Goal: Task Accomplishment & Management: Complete application form

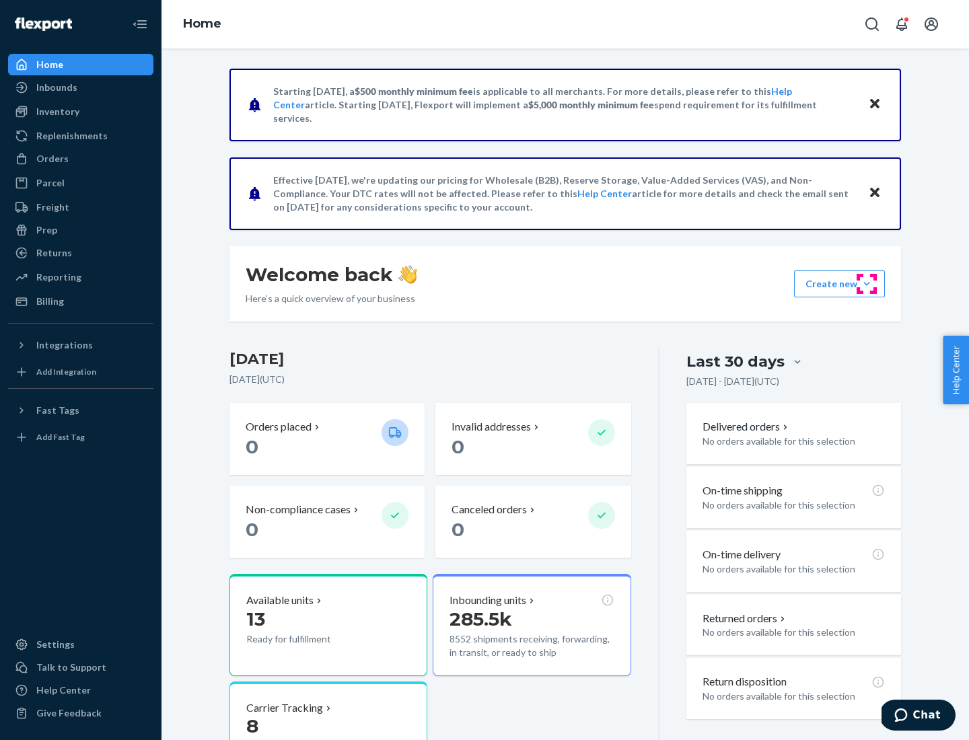
click at [867, 284] on button "Create new Create new inbound Create new order Create new product" at bounding box center [839, 284] width 91 height 27
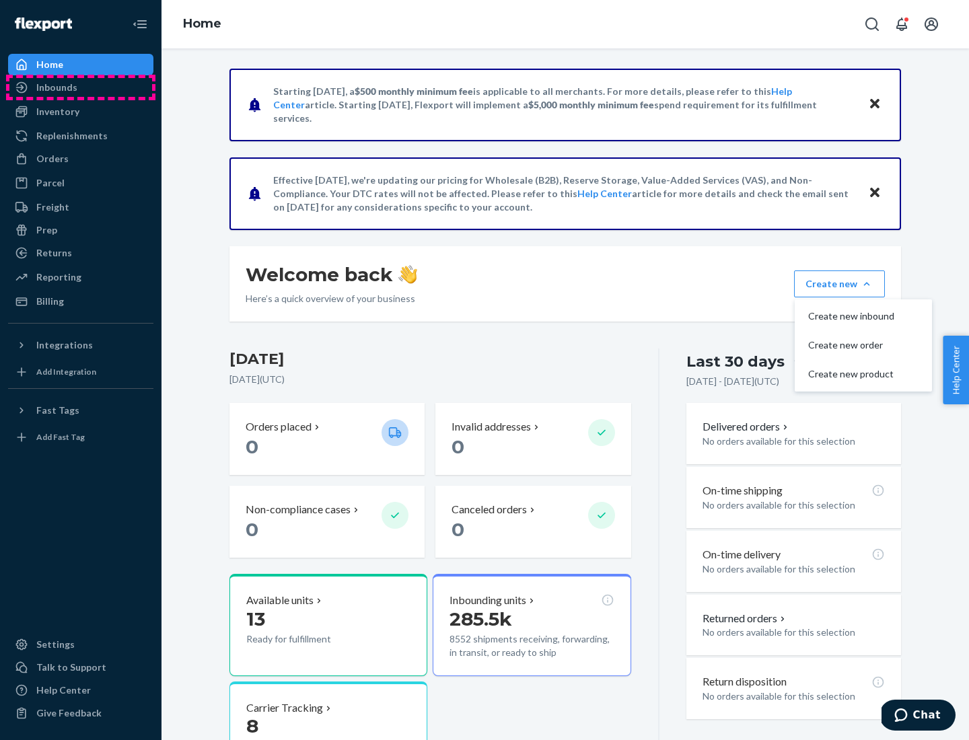
click at [81, 87] on div "Inbounds" at bounding box center [80, 87] width 143 height 19
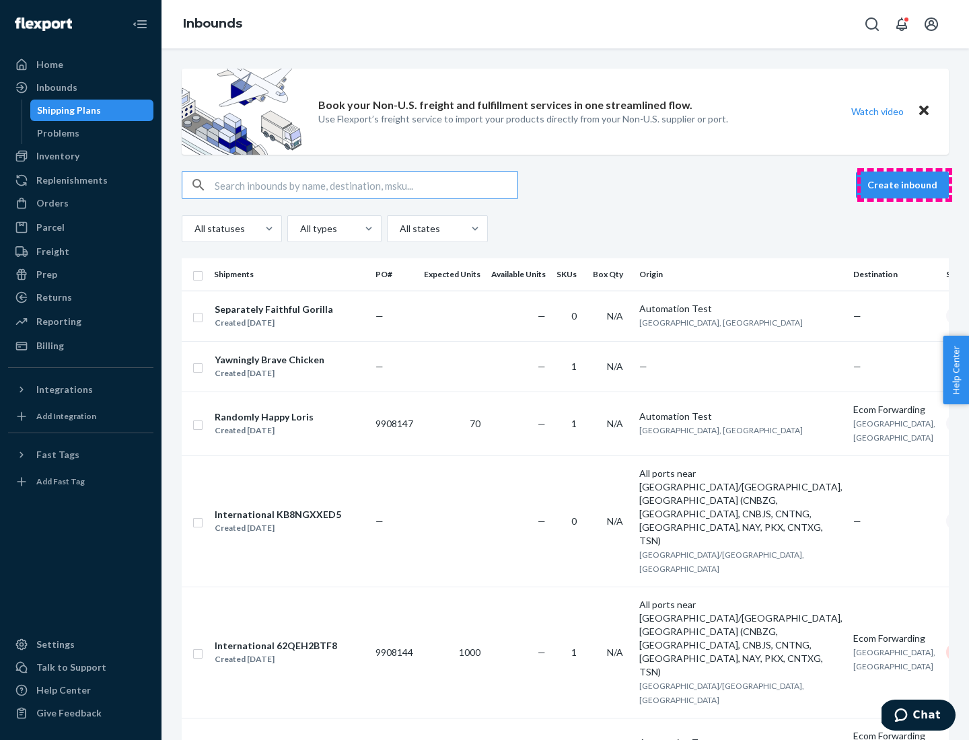
click at [904, 185] on button "Create inbound" at bounding box center [902, 185] width 93 height 27
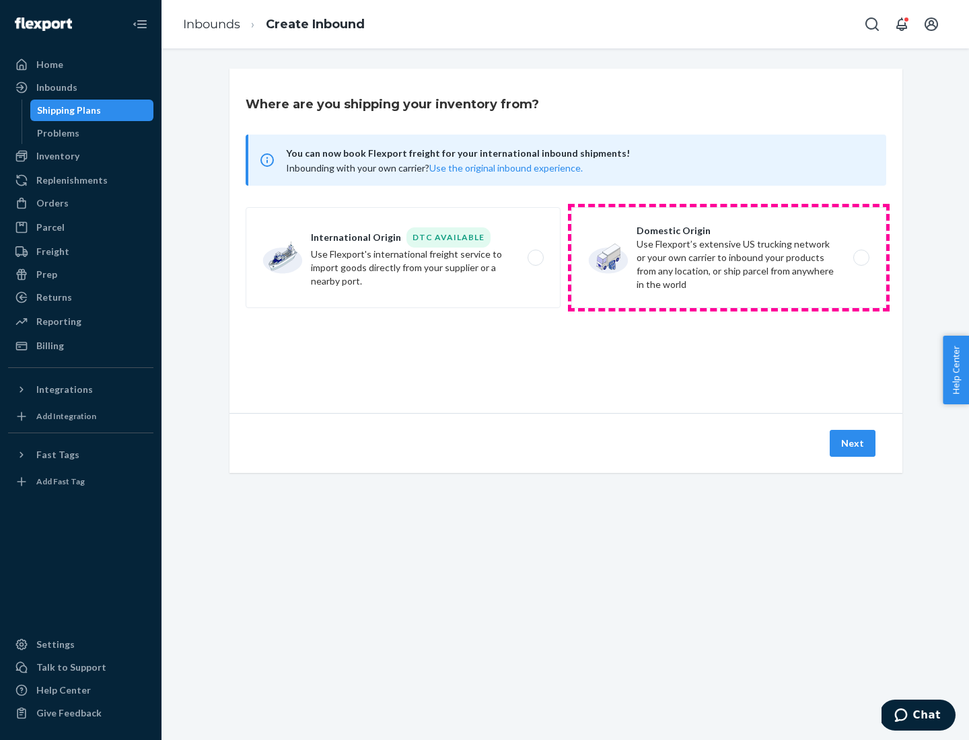
click at [729, 258] on label "Domestic Origin Use Flexport’s extensive US trucking network or your own carrie…" at bounding box center [728, 257] width 315 height 101
click at [861, 258] on input "Domestic Origin Use Flexport’s extensive US trucking network or your own carrie…" at bounding box center [865, 258] width 9 height 9
radio input "true"
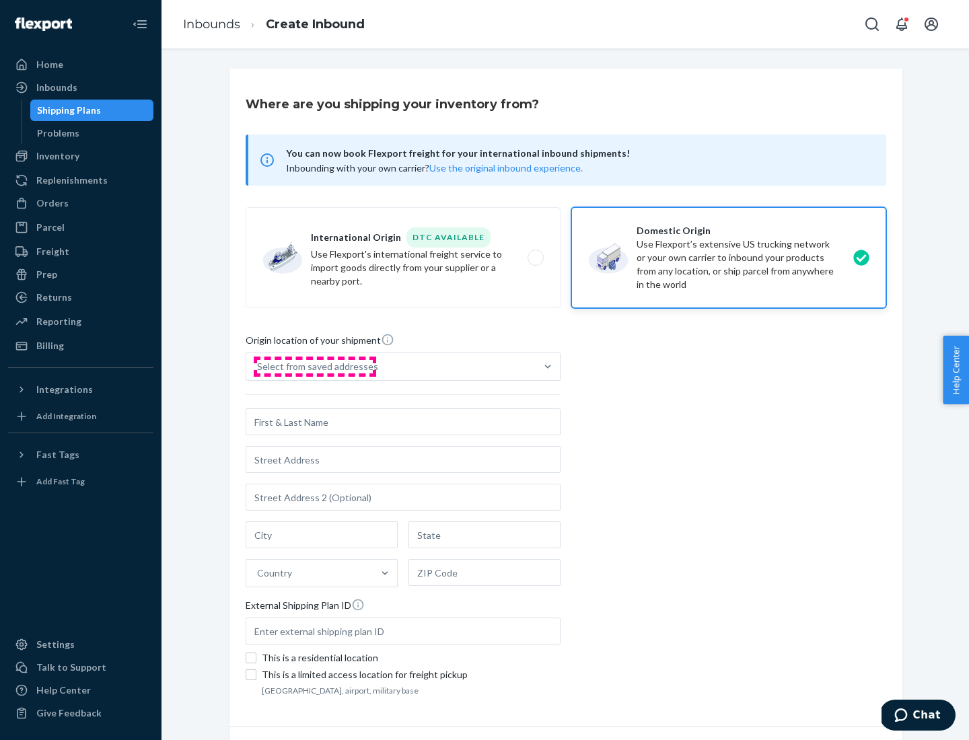
click at [314, 367] on div "Select from saved addresses" at bounding box center [317, 366] width 121 height 13
click at [258, 367] on input "Select from saved addresses" at bounding box center [257, 366] width 1 height 13
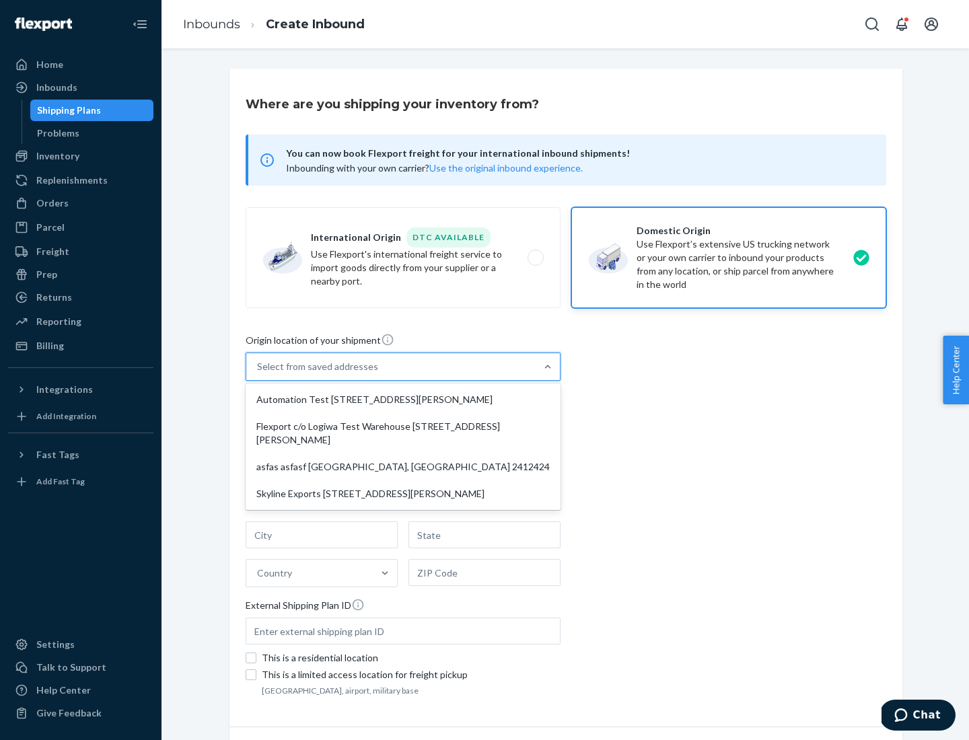
scroll to position [5, 0]
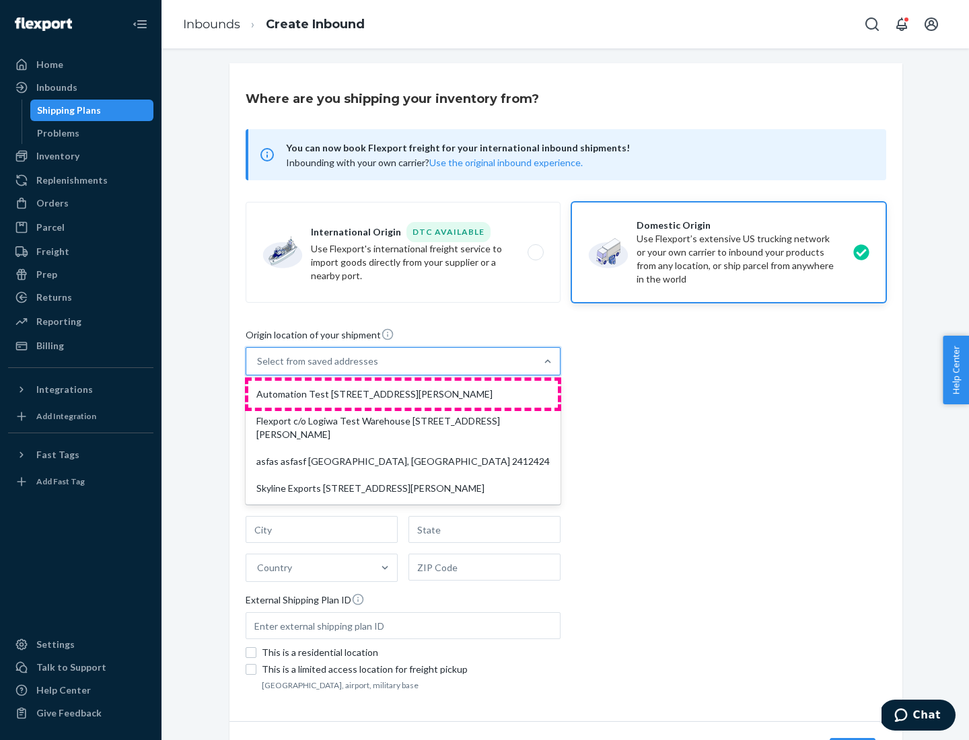
click at [403, 394] on div "Automation Test [STREET_ADDRESS][PERSON_NAME]" at bounding box center [403, 394] width 310 height 27
click at [258, 368] on input "option Automation Test [STREET_ADDRESS][PERSON_NAME] focused, 1 of 4. 4 results…" at bounding box center [257, 361] width 1 height 13
type input "Automation Test"
type input "9th Floor"
type input "[GEOGRAPHIC_DATA]"
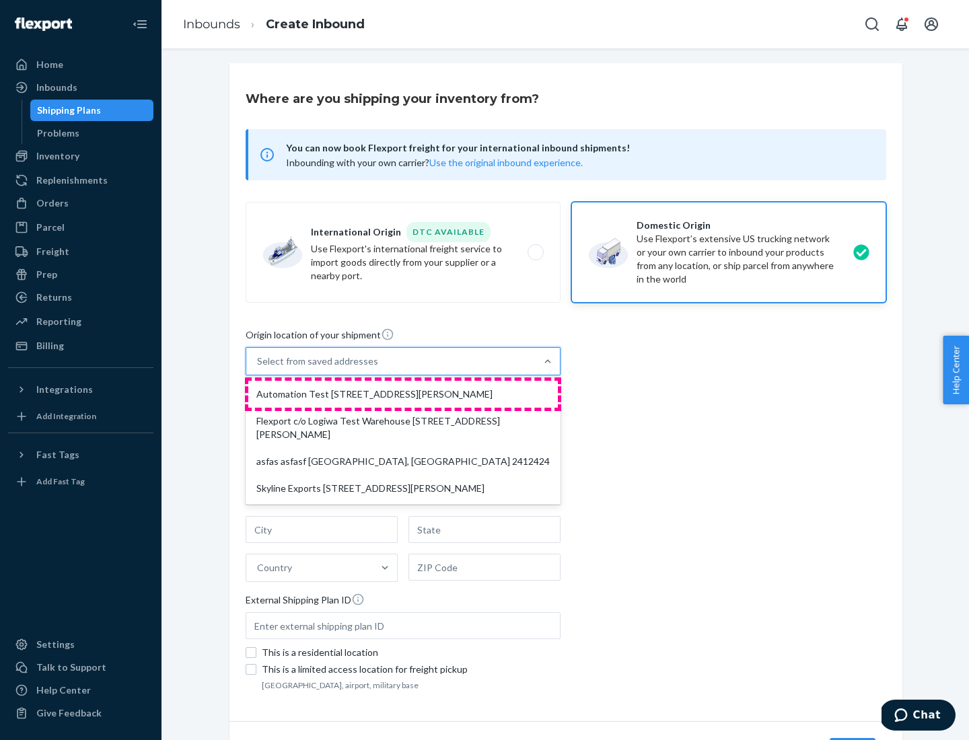
type input "CA"
type input "94104"
type input "[STREET_ADDRESS][PERSON_NAME]"
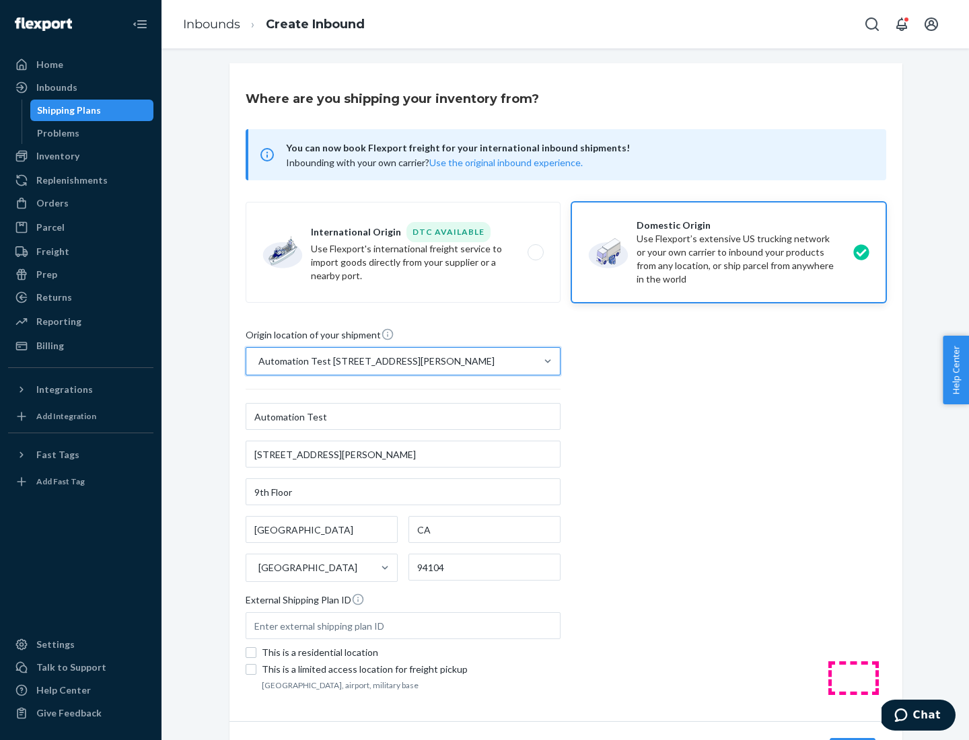
scroll to position [79, 0]
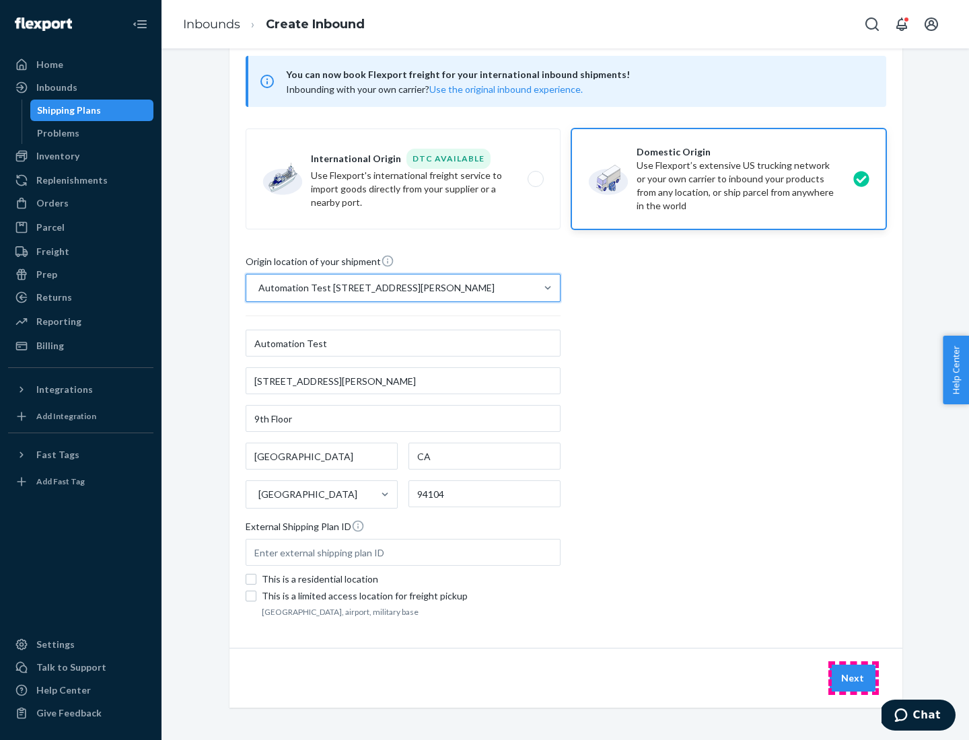
click at [853, 678] on button "Next" at bounding box center [853, 678] width 46 height 27
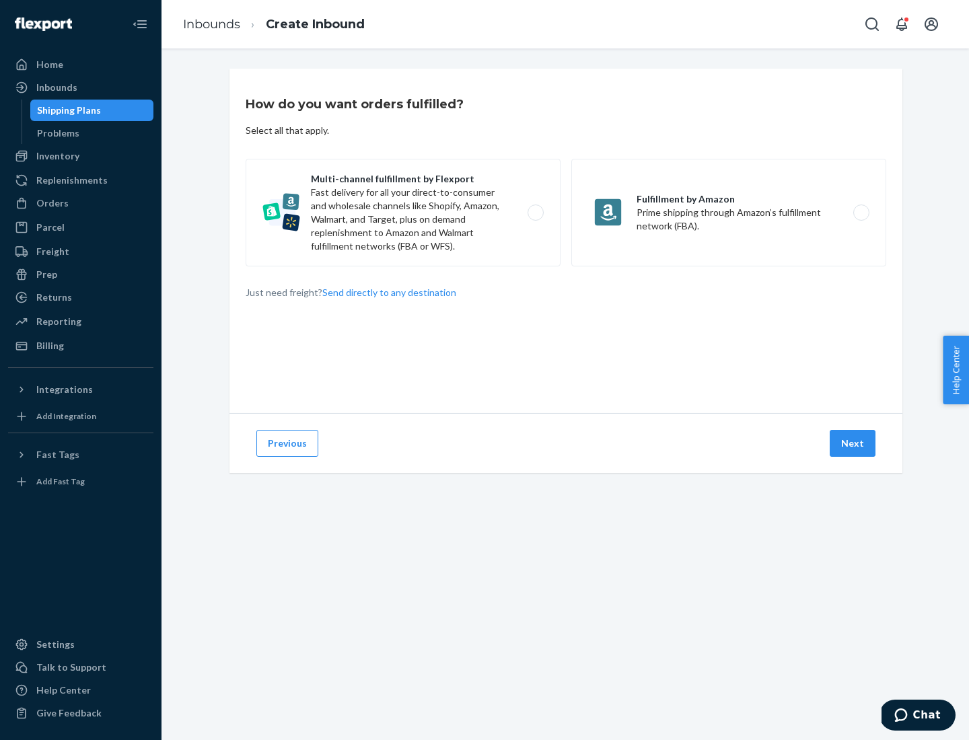
click at [403, 213] on label "Multi-channel fulfillment by Flexport Fast delivery for all your direct-to-cons…" at bounding box center [403, 213] width 315 height 108
click at [535, 213] on input "Multi-channel fulfillment by Flexport Fast delivery for all your direct-to-cons…" at bounding box center [539, 213] width 9 height 9
radio input "true"
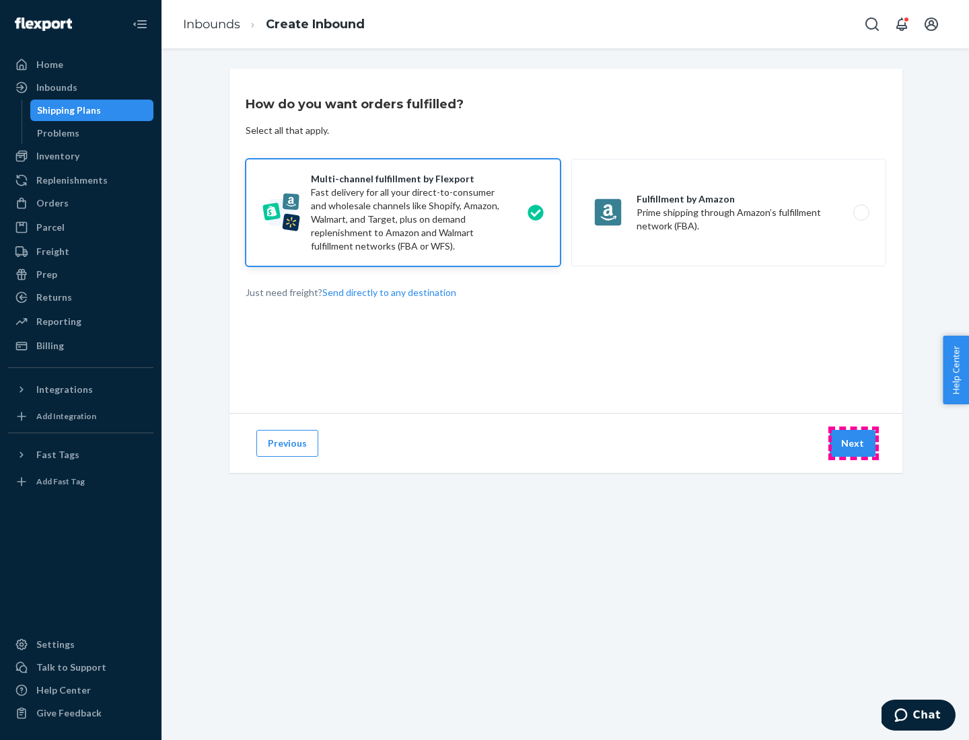
click at [853, 443] on button "Next" at bounding box center [853, 443] width 46 height 27
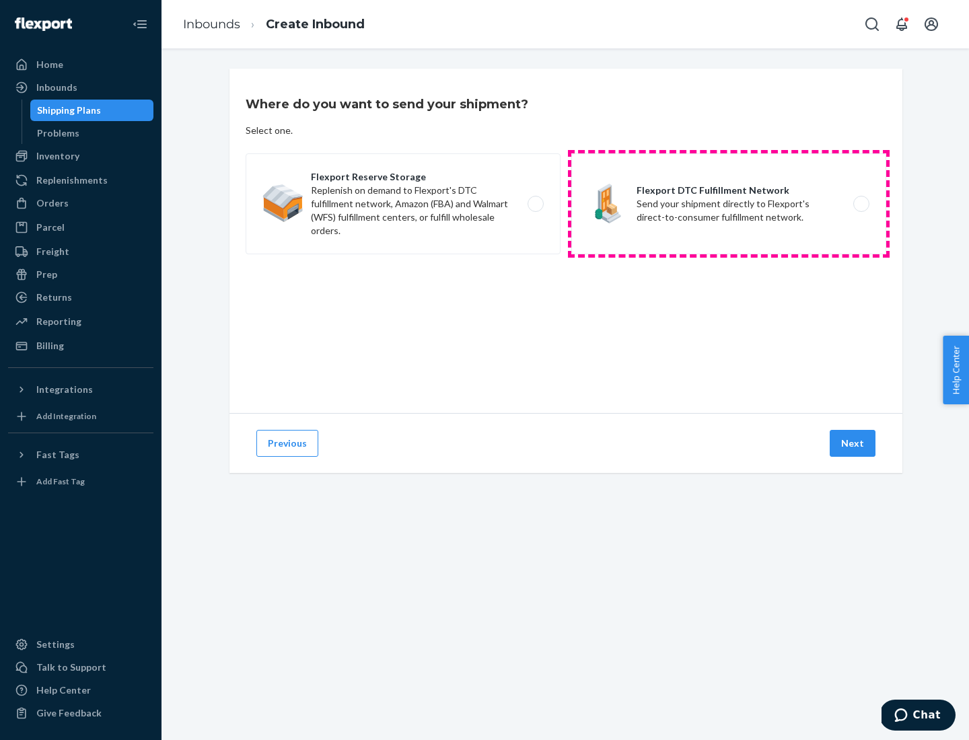
click at [729, 204] on label "Flexport DTC Fulfillment Network Send your shipment directly to Flexport's dire…" at bounding box center [728, 203] width 315 height 101
click at [861, 204] on input "Flexport DTC Fulfillment Network Send your shipment directly to Flexport's dire…" at bounding box center [865, 204] width 9 height 9
radio input "true"
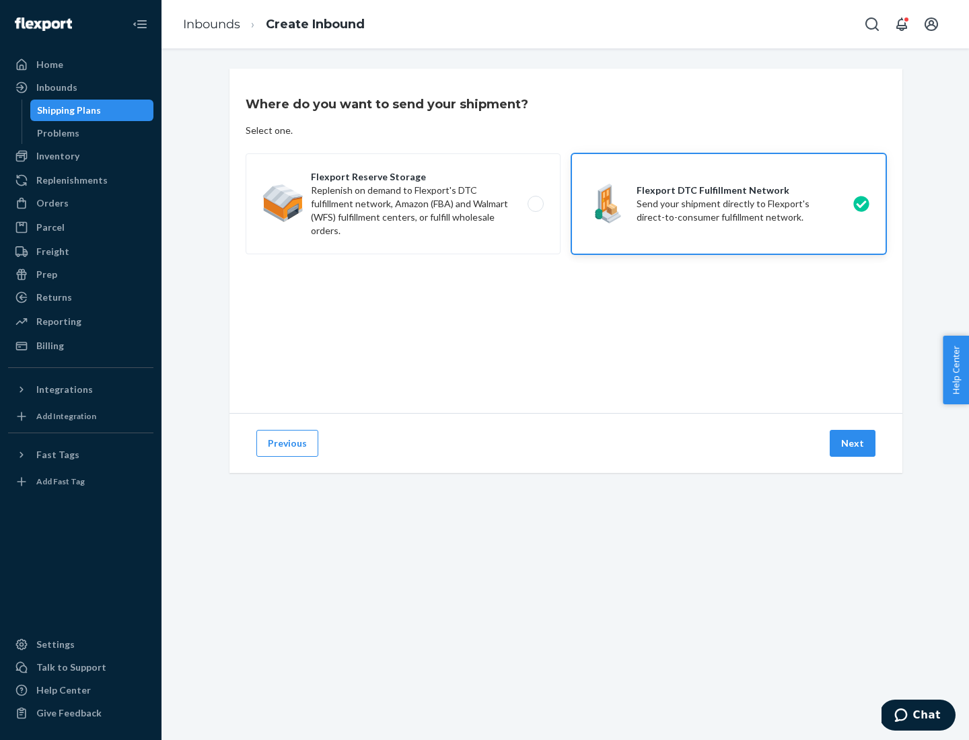
click at [853, 443] on button "Next" at bounding box center [853, 443] width 46 height 27
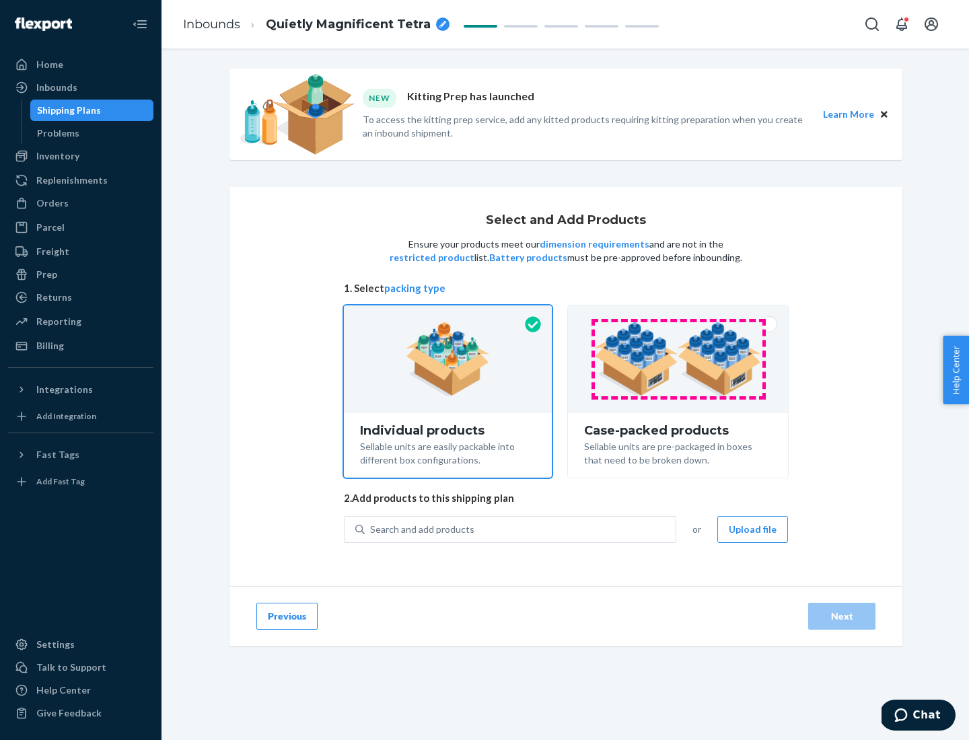
click at [678, 359] on img at bounding box center [678, 359] width 168 height 74
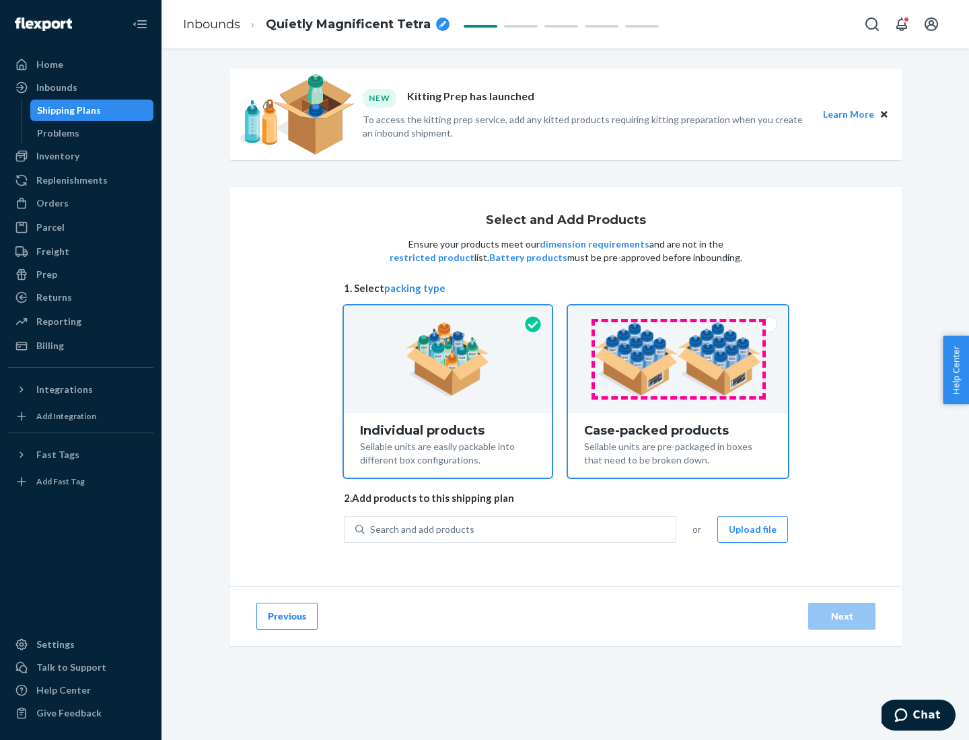
click at [678, 314] on input "Case-packed products Sellable units are pre-packaged in boxes that need to be b…" at bounding box center [678, 309] width 9 height 9
radio input "true"
radio input "false"
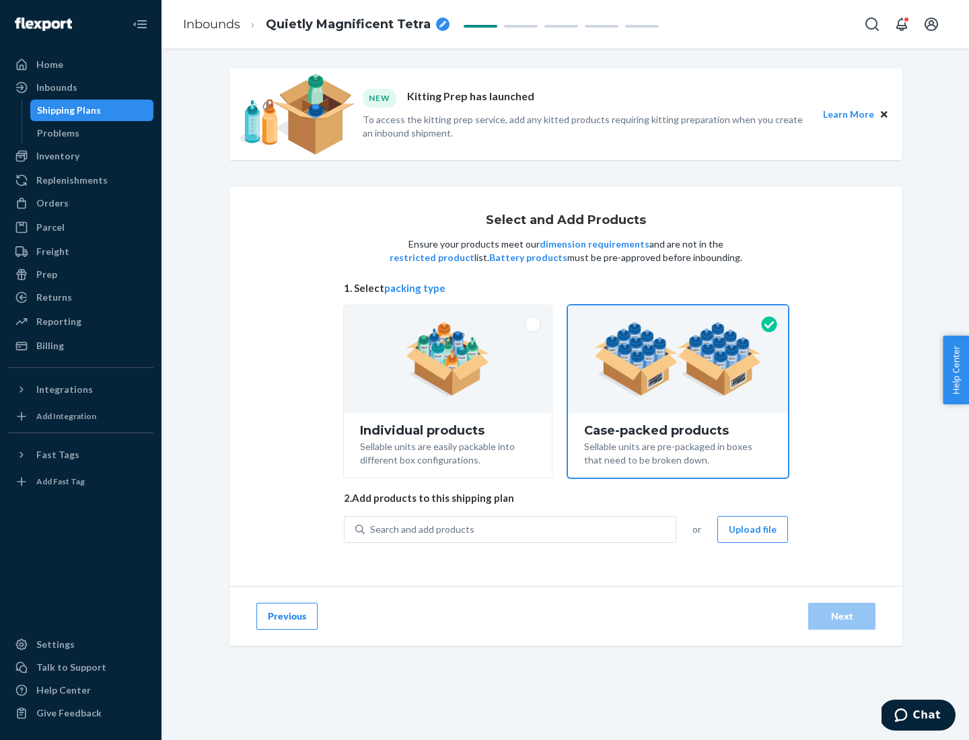
click at [521, 529] on div "Search and add products" at bounding box center [520, 529] width 311 height 24
click at [371, 529] on input "Search and add products" at bounding box center [370, 529] width 1 height 13
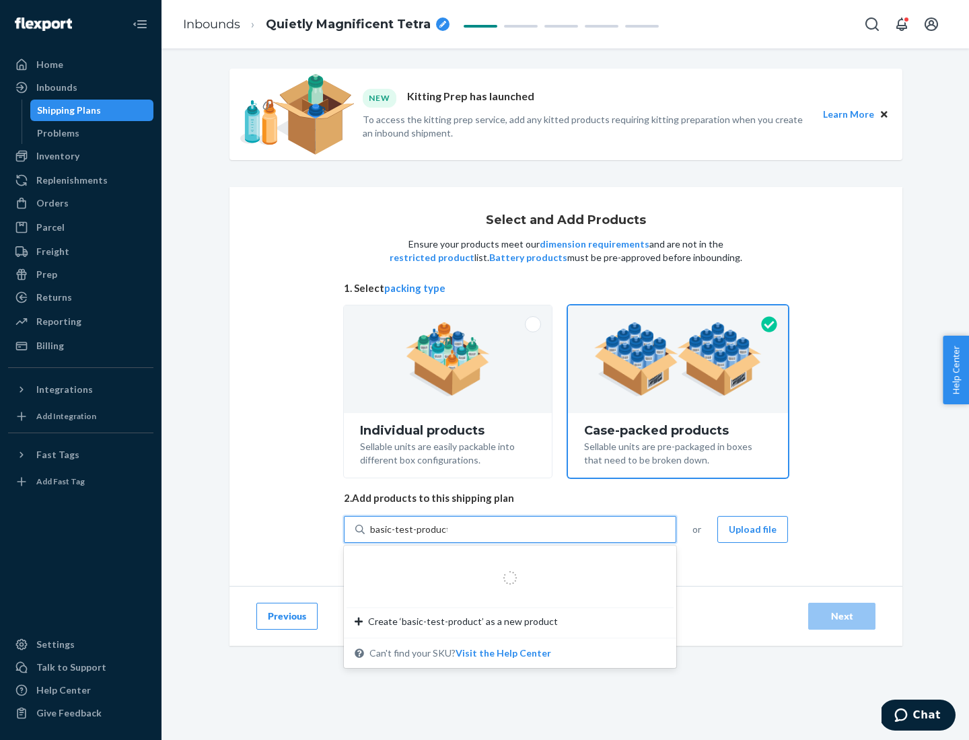
type input "basic-test-product-1"
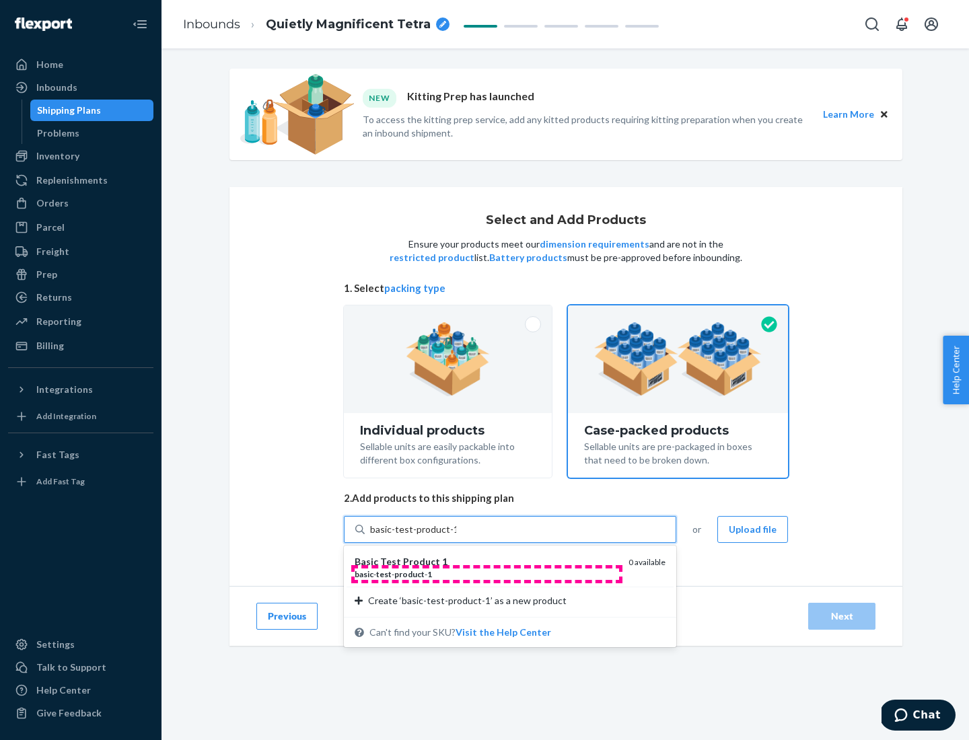
click at [487, 574] on div "basic - test - product - 1" at bounding box center [486, 574] width 263 height 11
click at [456, 536] on input "basic-test-product-1" at bounding box center [413, 529] width 86 height 13
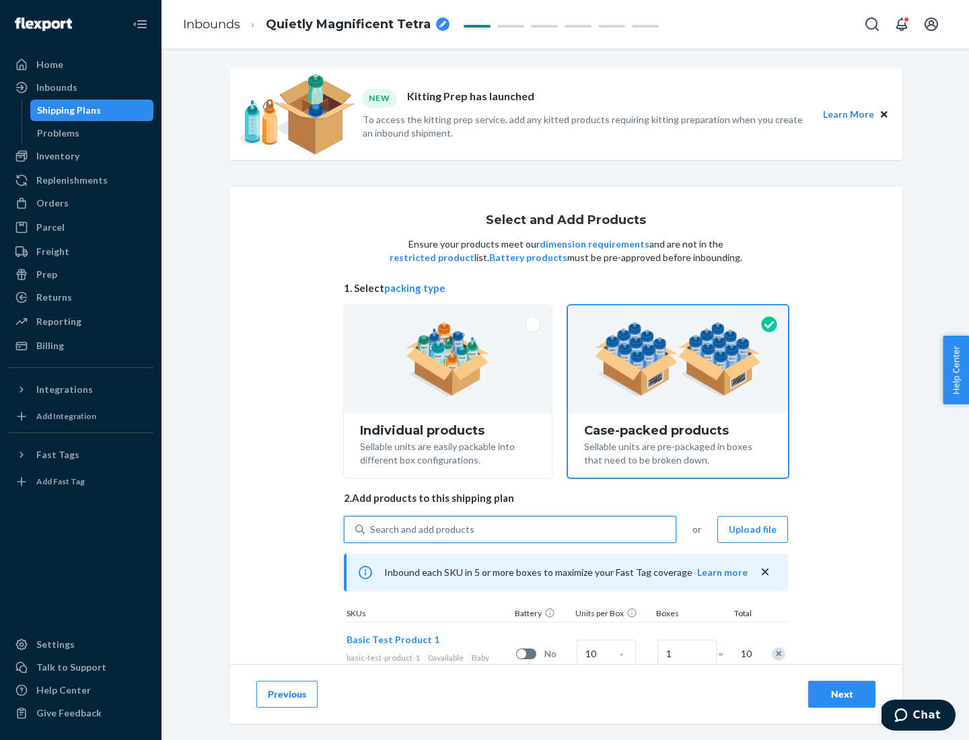
scroll to position [48, 0]
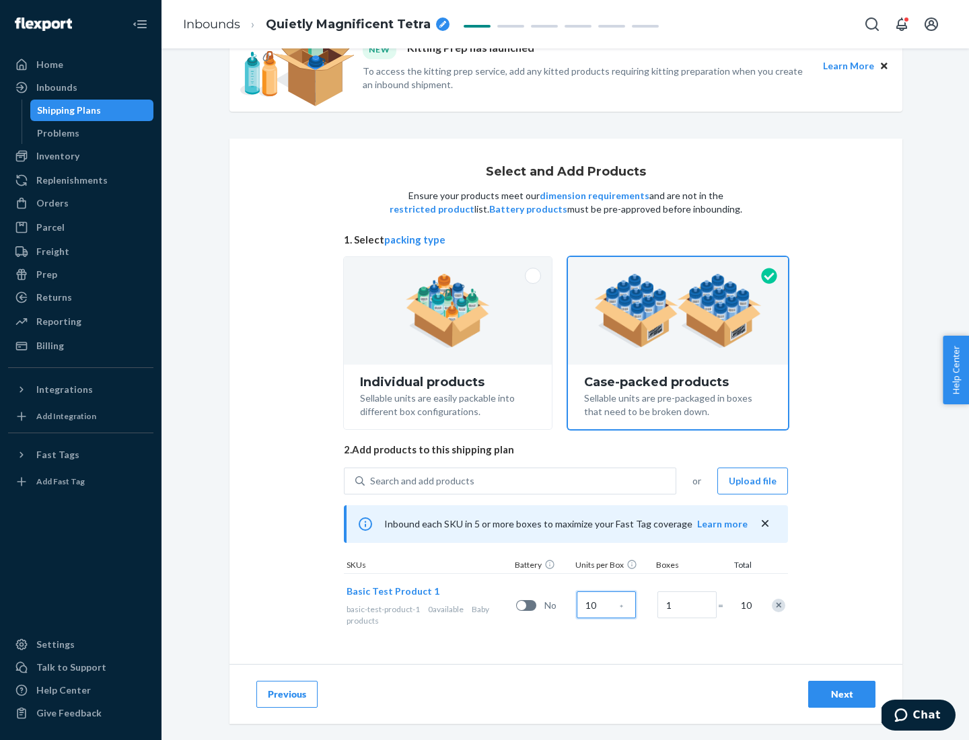
type input "10"
type input "7"
click at [842, 694] on div "Next" at bounding box center [842, 694] width 44 height 13
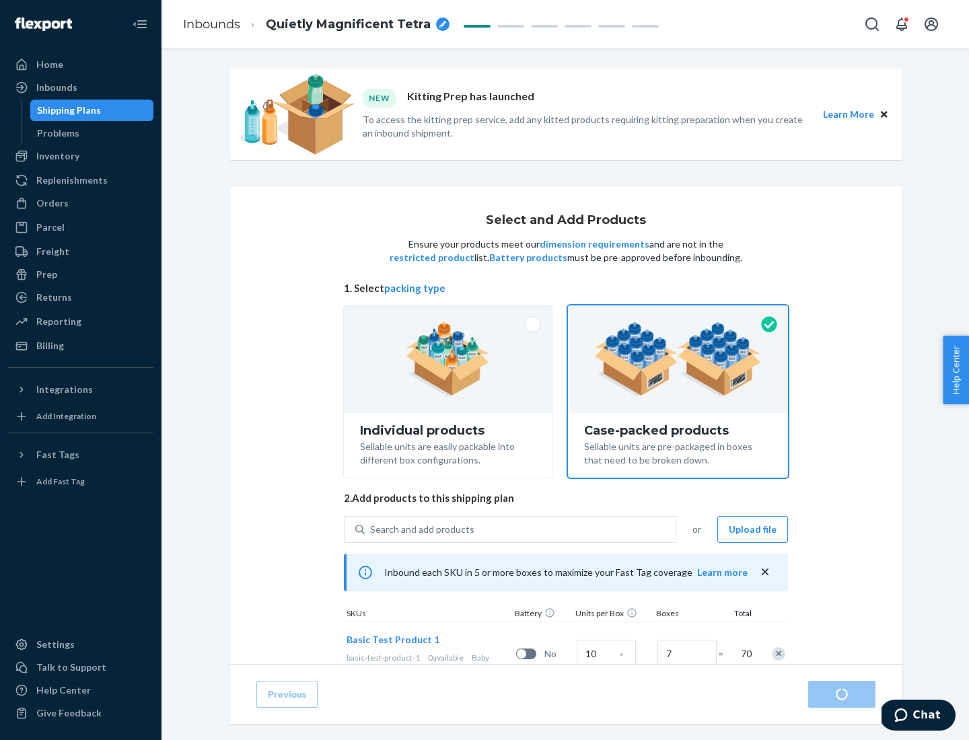
radio input "true"
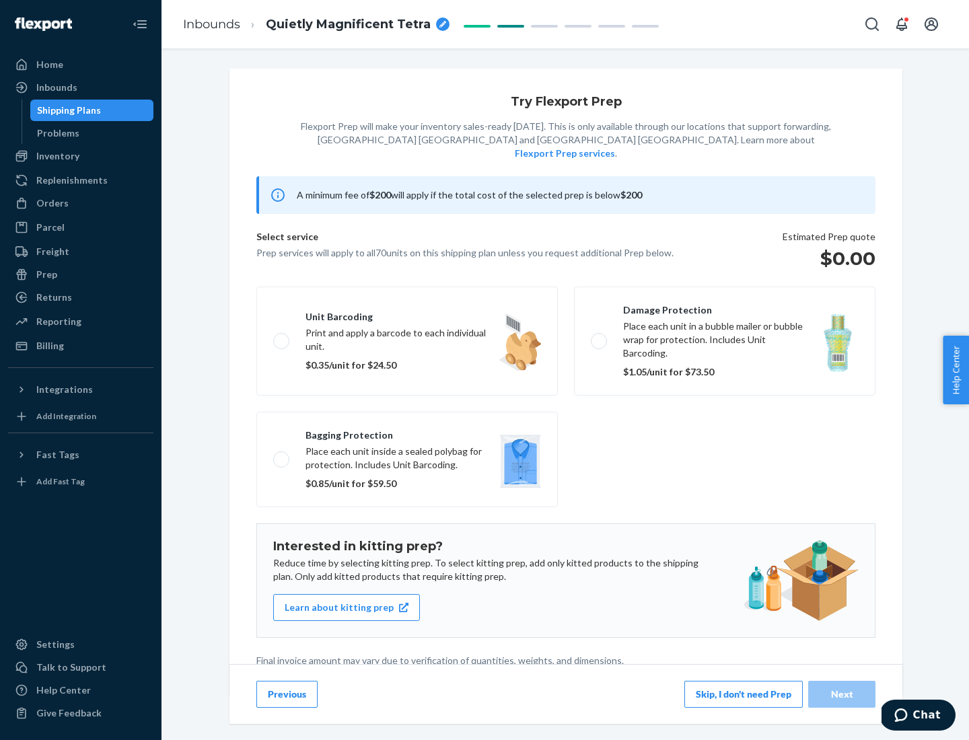
scroll to position [3, 0]
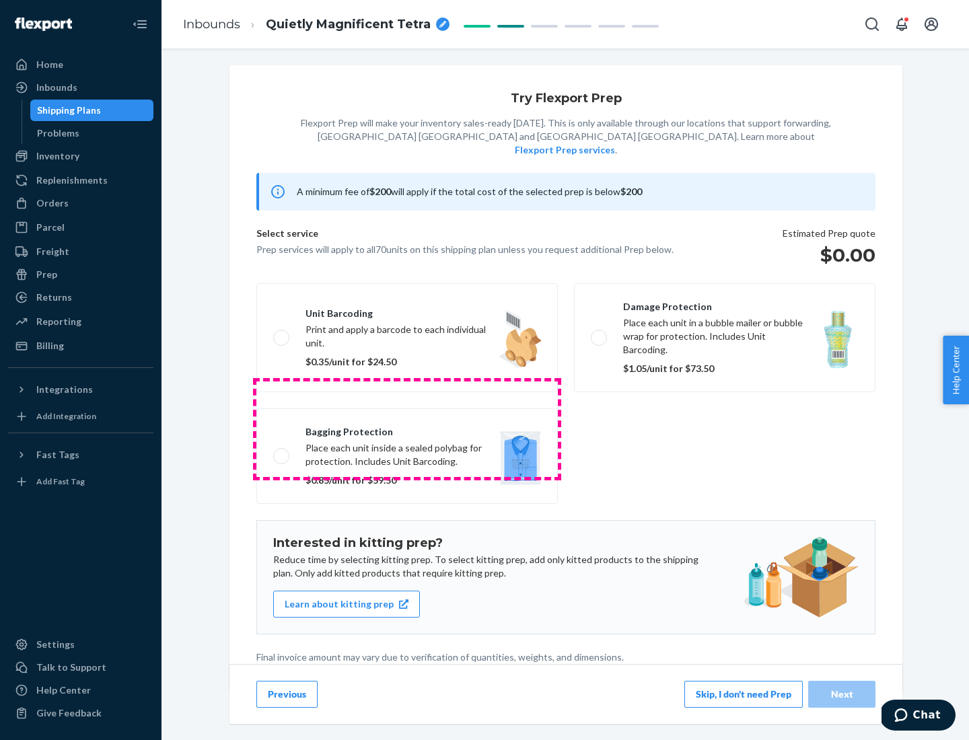
click at [407, 429] on label "Bagging protection Place each unit inside a sealed polybag for protection. Incl…" at bounding box center [406, 456] width 301 height 96
click at [282, 452] on input "Bagging protection Place each unit inside a sealed polybag for protection. Incl…" at bounding box center [277, 456] width 9 height 9
checkbox input "true"
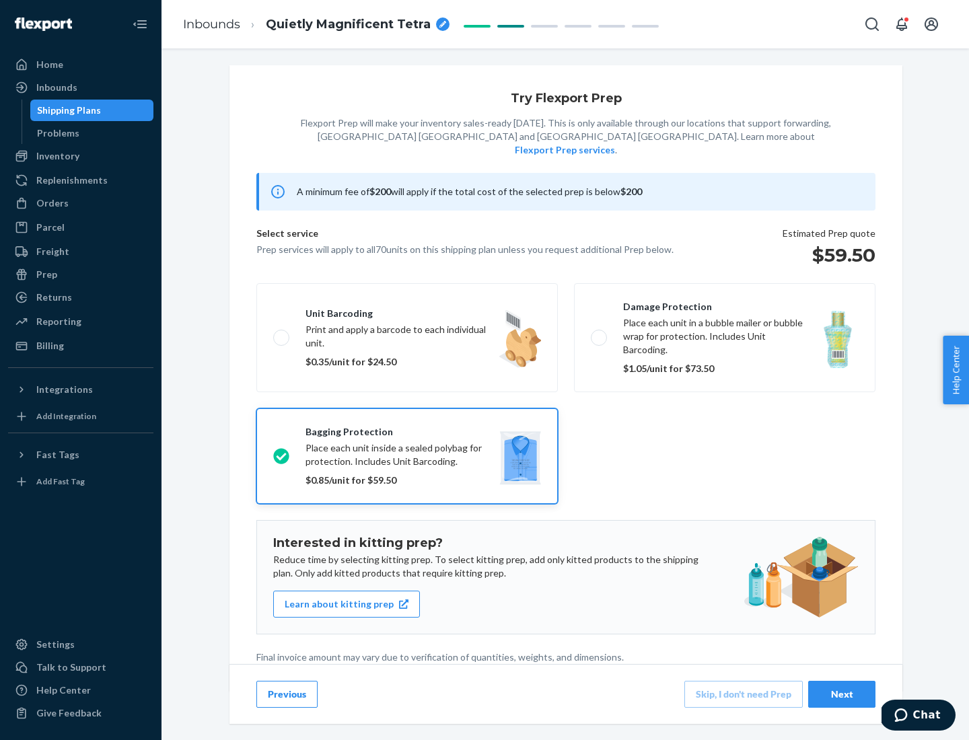
click at [842, 694] on div "Next" at bounding box center [842, 694] width 44 height 13
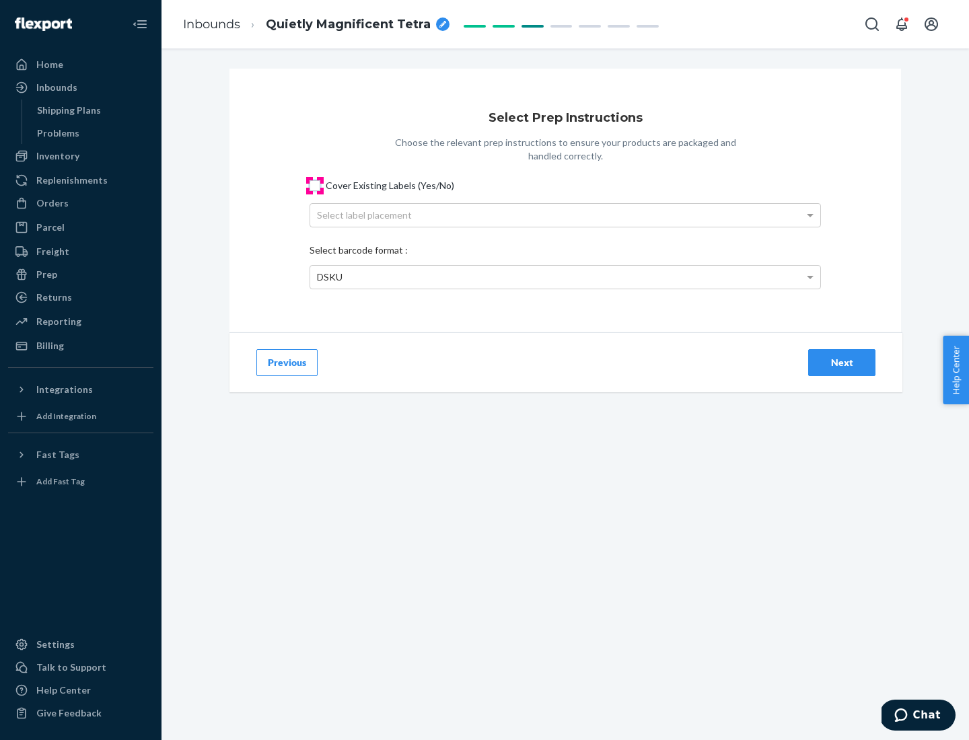
click at [315, 185] on input "Cover Existing Labels (Yes/No)" at bounding box center [315, 185] width 11 height 11
checkbox input "true"
click at [565, 215] on div "Select label placement" at bounding box center [565, 215] width 510 height 23
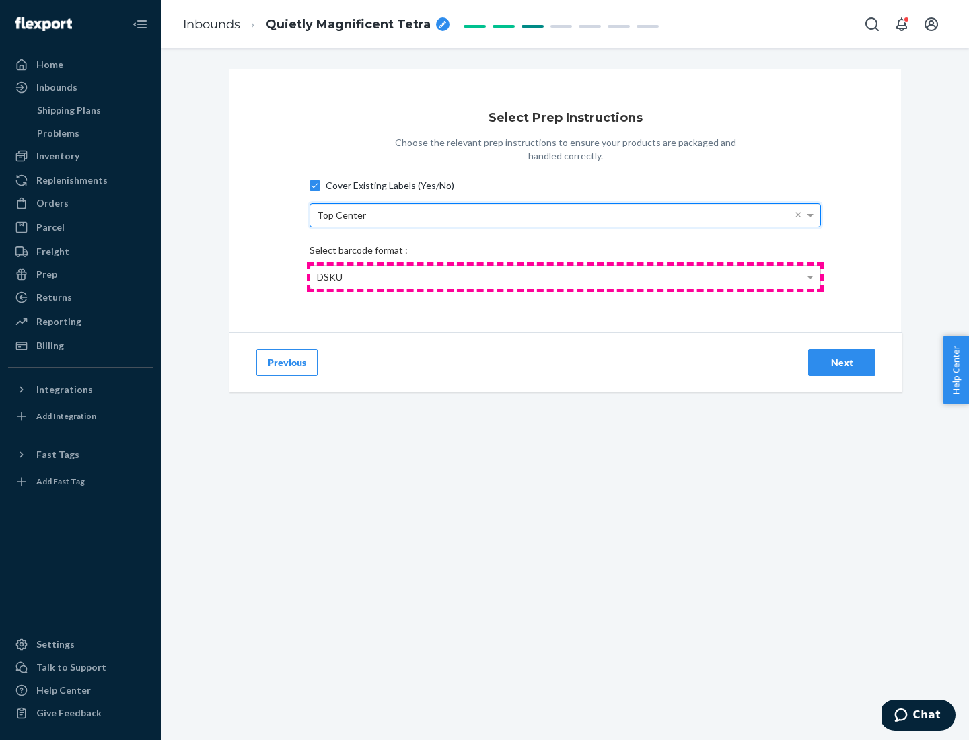
click at [565, 277] on div "DSKU" at bounding box center [565, 277] width 510 height 23
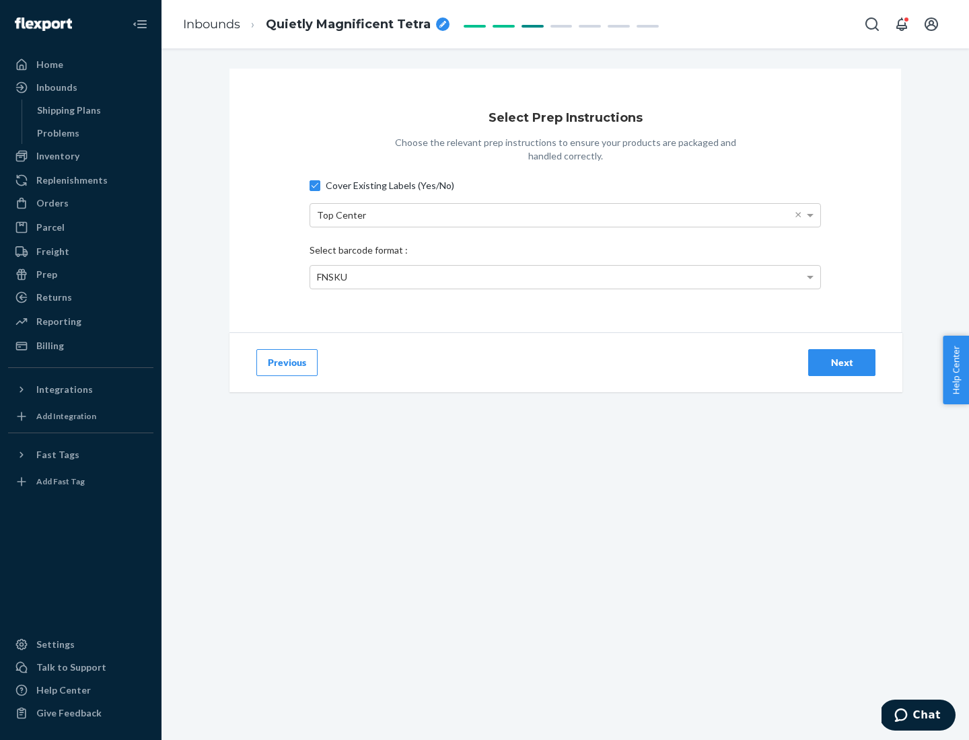
click at [842, 362] on div "Next" at bounding box center [842, 362] width 44 height 13
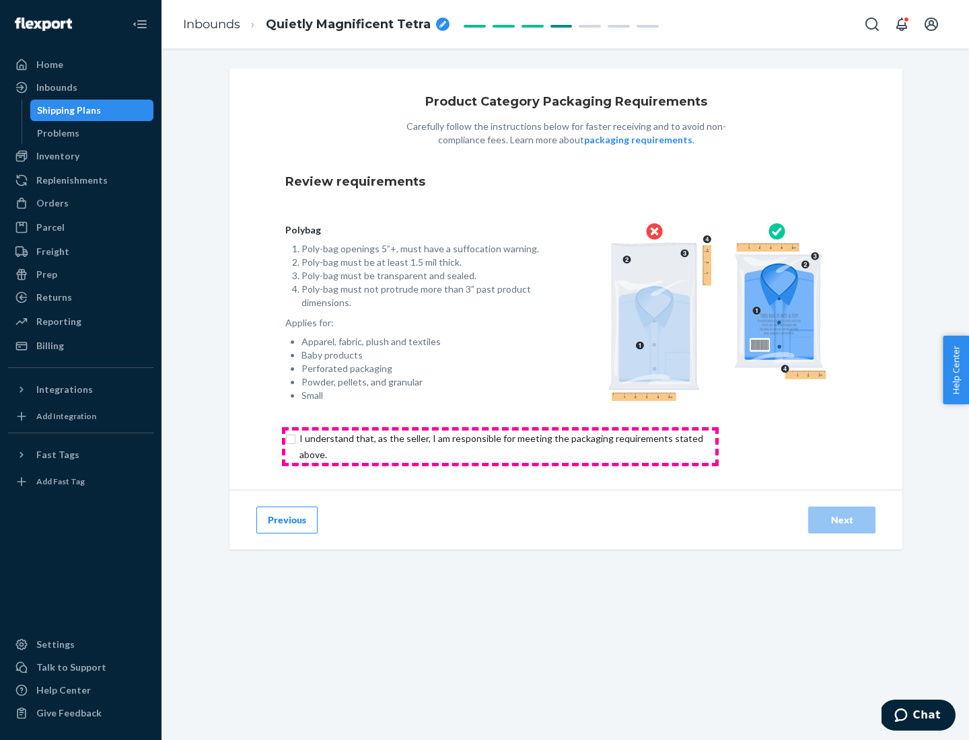
click at [500, 446] on input "checkbox" at bounding box center [508, 447] width 447 height 32
checkbox input "true"
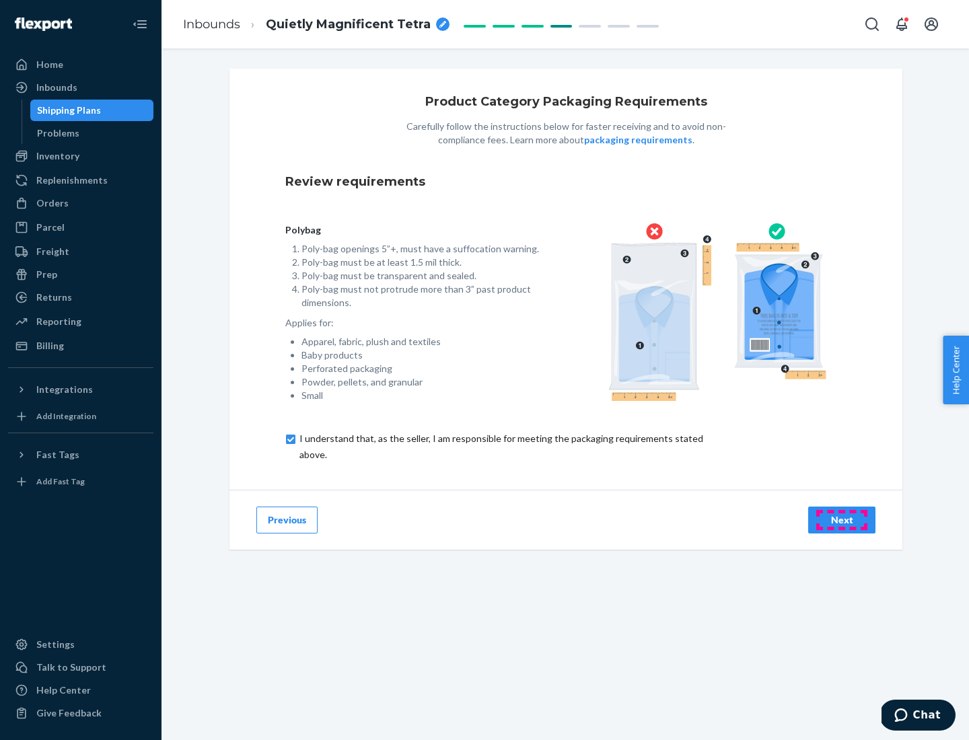
click at [842, 519] on div "Next" at bounding box center [842, 519] width 44 height 13
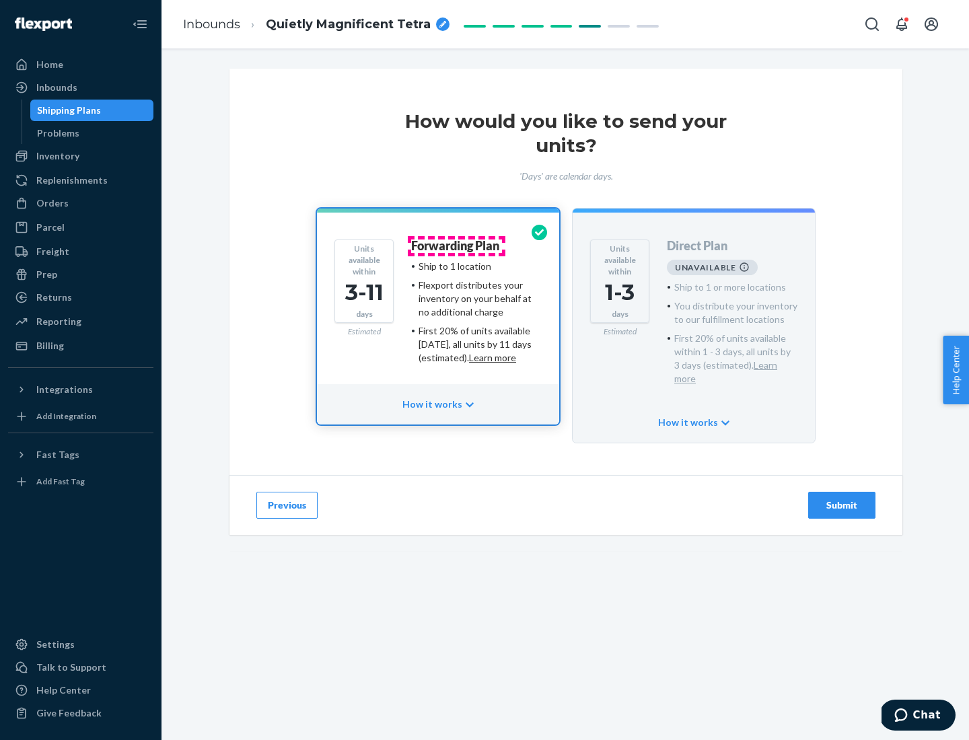
click at [456, 246] on h4 "Forwarding Plan" at bounding box center [455, 246] width 88 height 13
click at [842, 499] on div "Submit" at bounding box center [842, 505] width 44 height 13
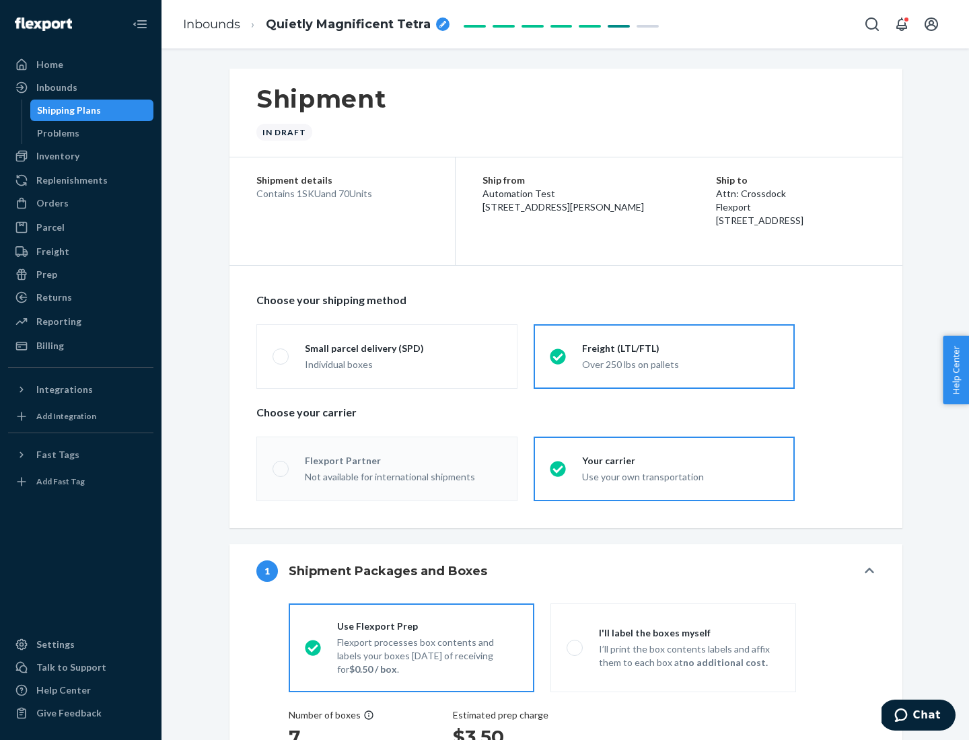
radio input "true"
radio input "false"
radio input "true"
radio input "false"
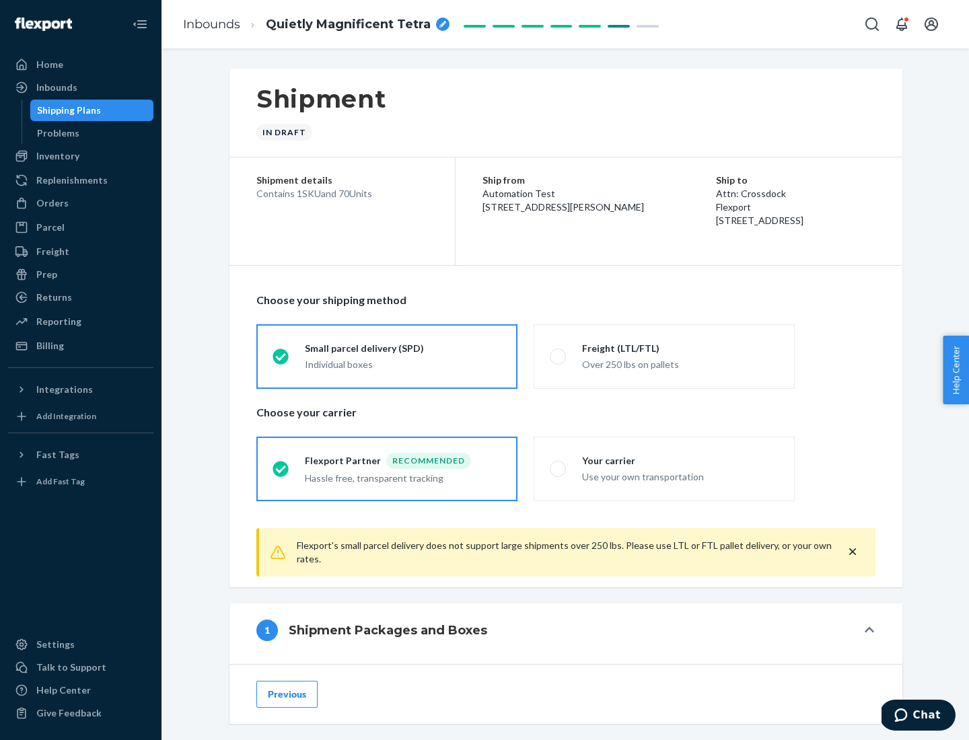
click at [664, 356] on div "Over 250 lbs on pallets" at bounding box center [680, 363] width 196 height 16
click at [559, 356] on input "Freight (LTL/FTL) Over 250 lbs on pallets" at bounding box center [554, 356] width 9 height 9
radio input "true"
radio input "false"
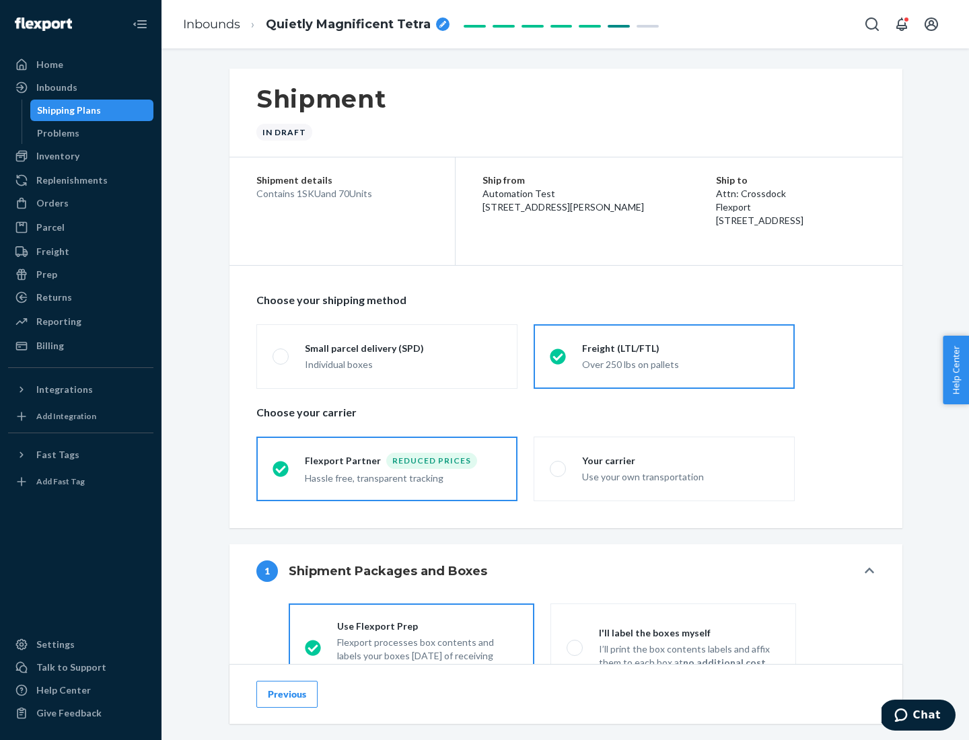
scroll to position [75, 0]
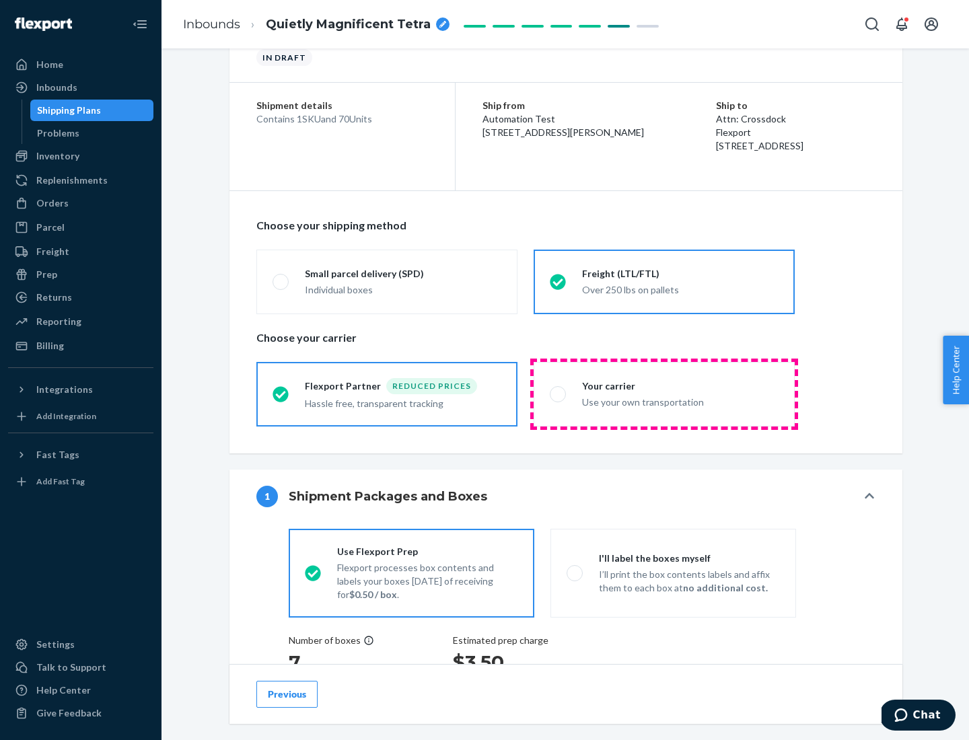
click at [664, 394] on div "Use your own transportation" at bounding box center [680, 401] width 196 height 16
click at [559, 394] on input "Your carrier Use your own transportation" at bounding box center [554, 394] width 9 height 9
radio input "true"
radio input "false"
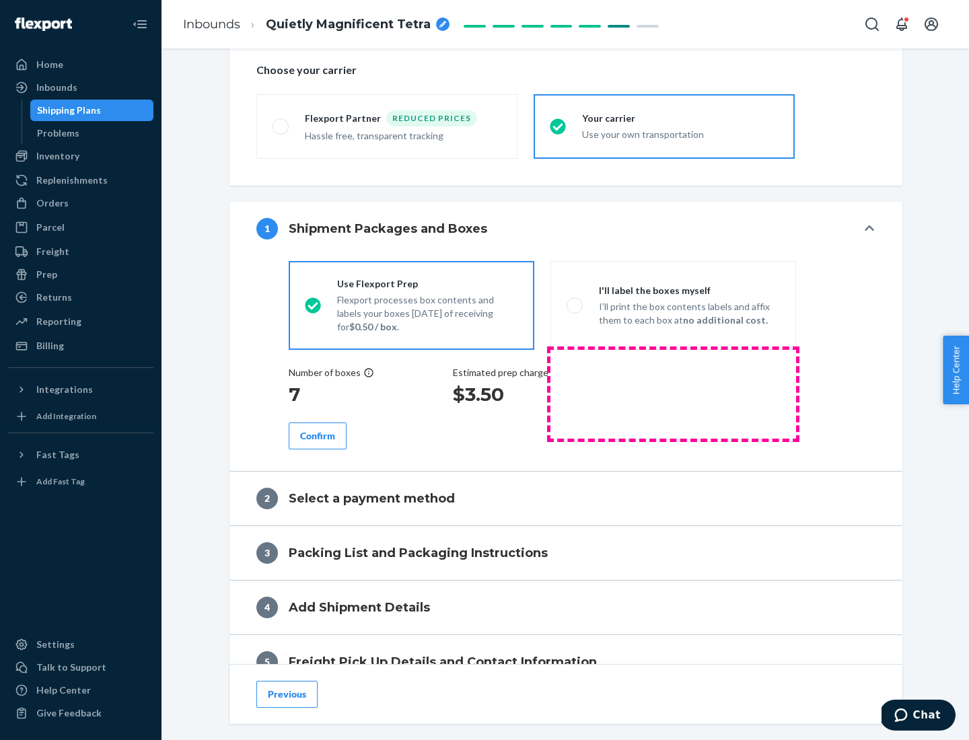
scroll to position [254, 0]
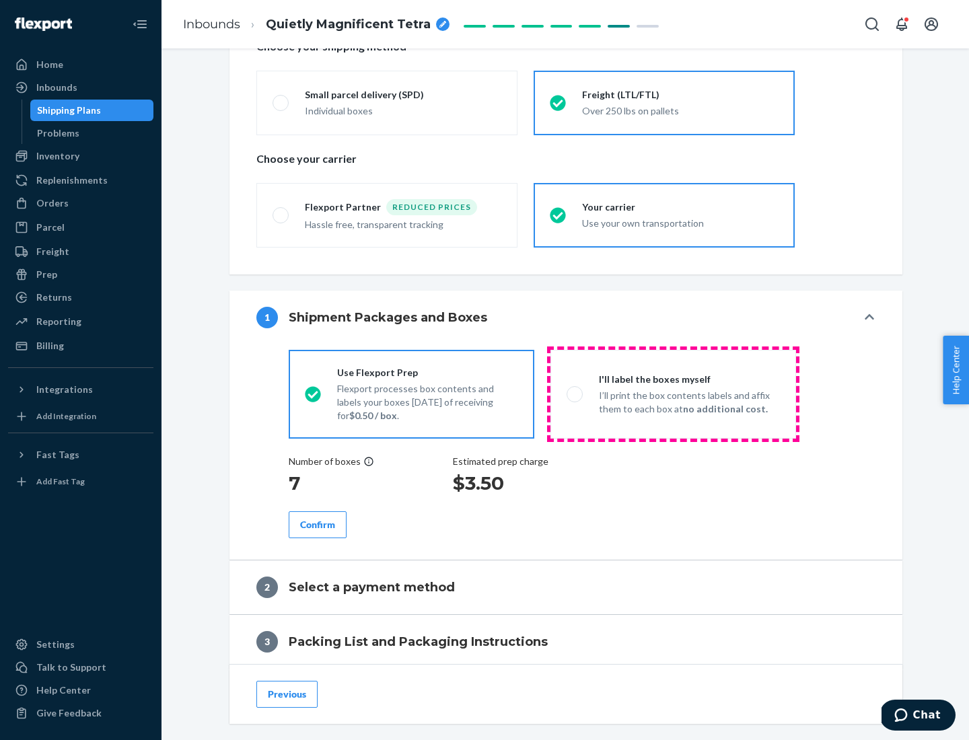
click at [673, 394] on p "I’ll print the box contents labels and affix them to each box at no additional …" at bounding box center [689, 402] width 181 height 27
click at [575, 394] on input "I'll label the boxes myself I’ll print the box contents labels and affix them t…" at bounding box center [571, 394] width 9 height 9
radio input "true"
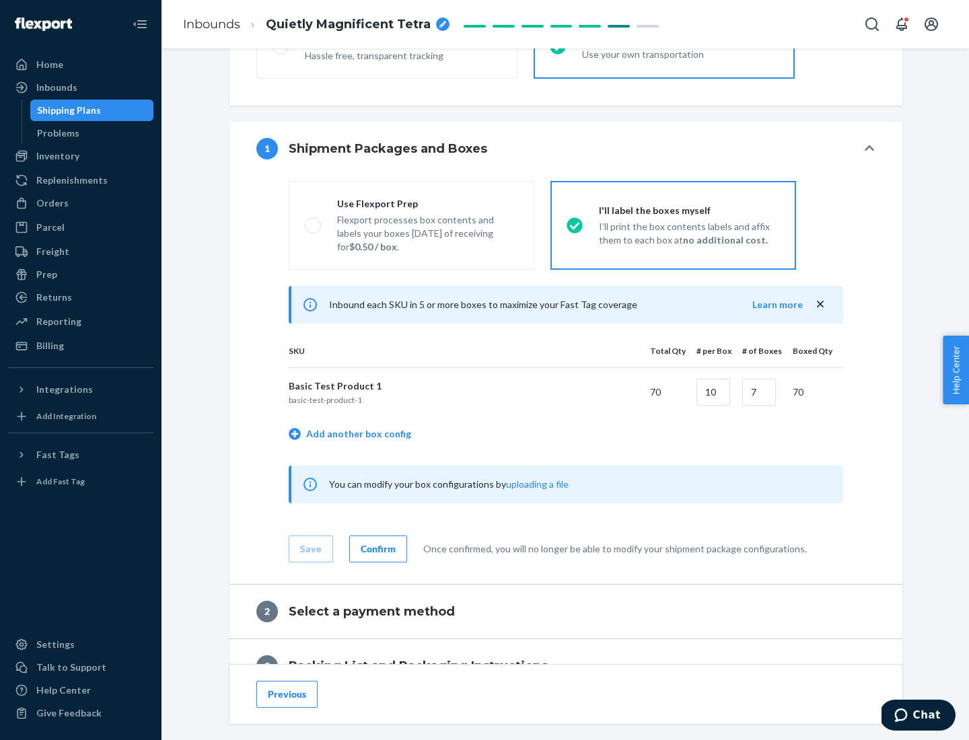
scroll to position [232, 0]
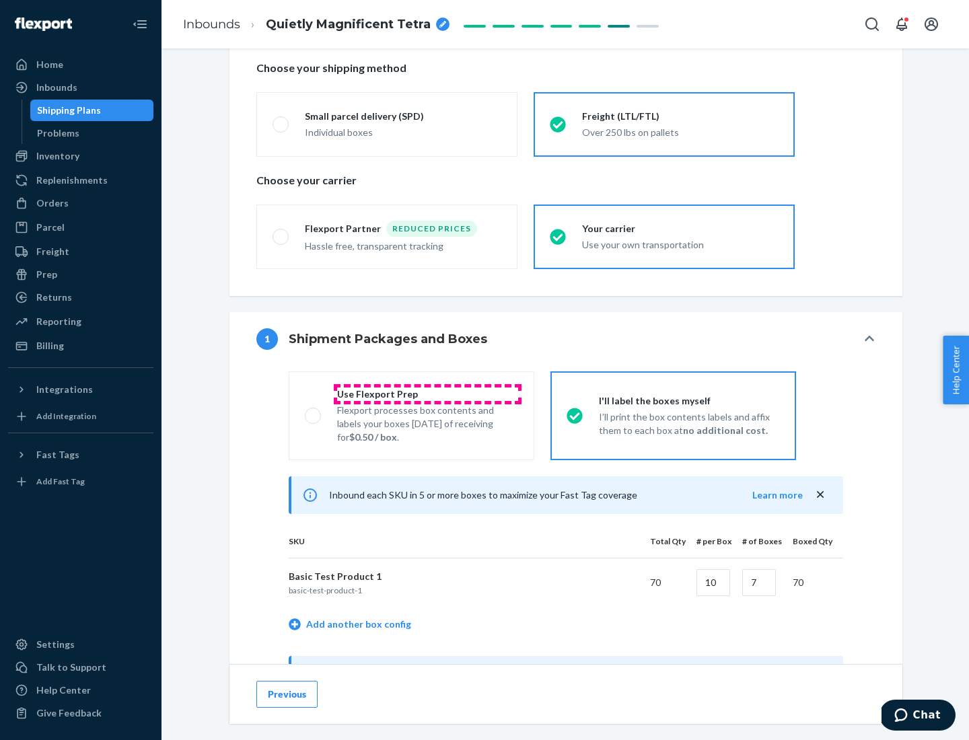
click at [427, 394] on div "Use Flexport Prep" at bounding box center [427, 394] width 181 height 13
click at [314, 411] on input "Use Flexport Prep Flexport processes box contents and labels your boxes [DATE] …" at bounding box center [309, 415] width 9 height 9
radio input "true"
radio input "false"
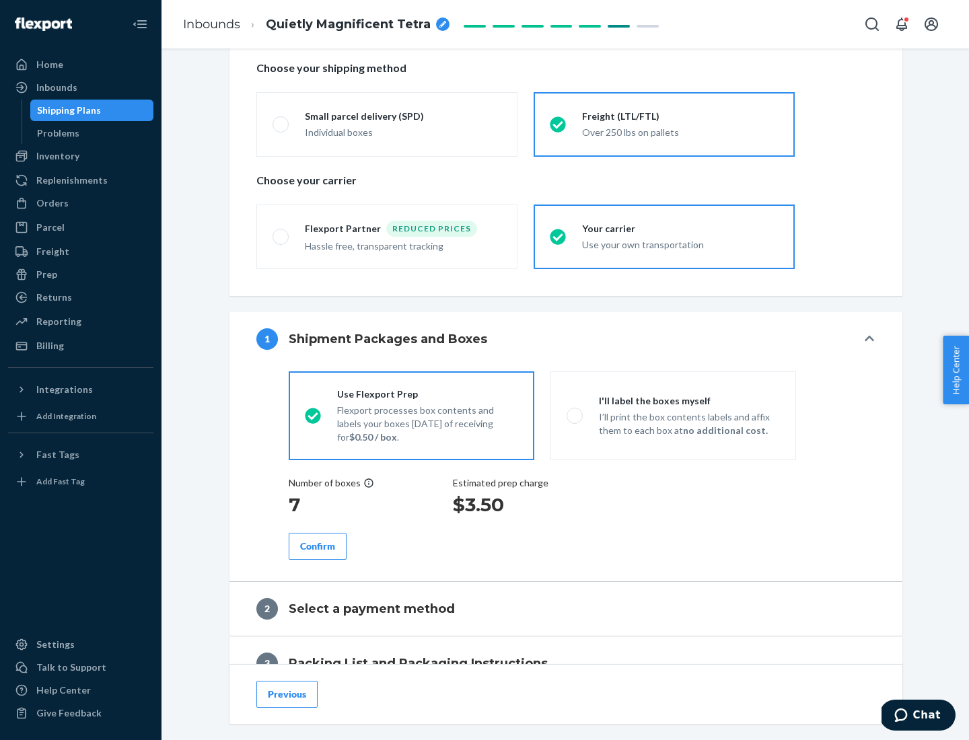
scroll to position [384, 0]
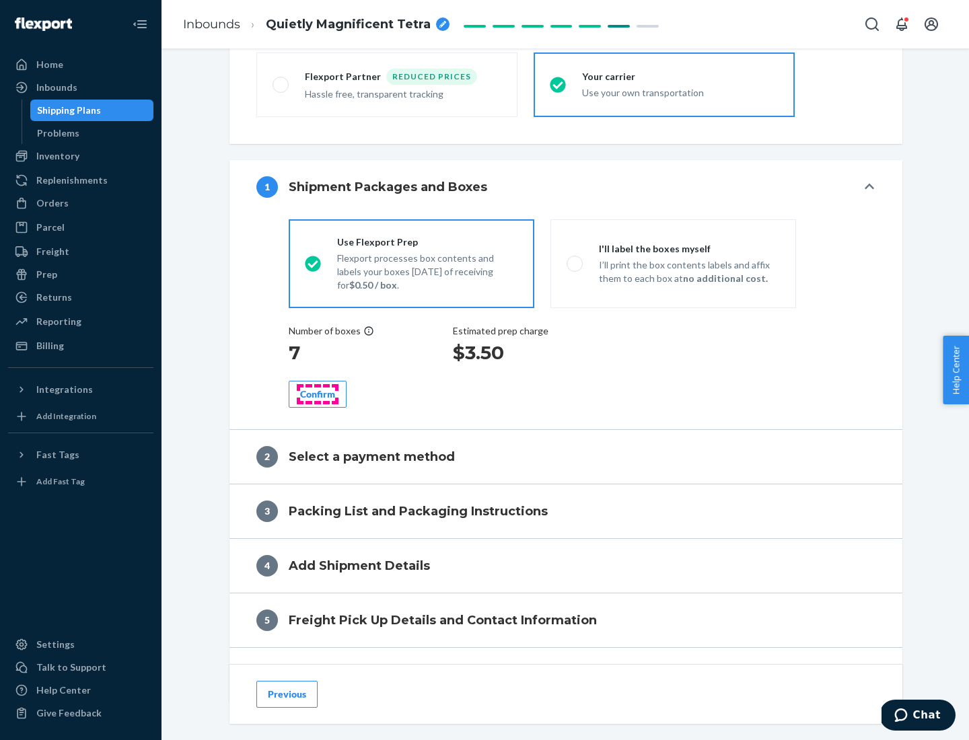
click at [318, 394] on div "Confirm" at bounding box center [317, 394] width 35 height 13
radio input "false"
